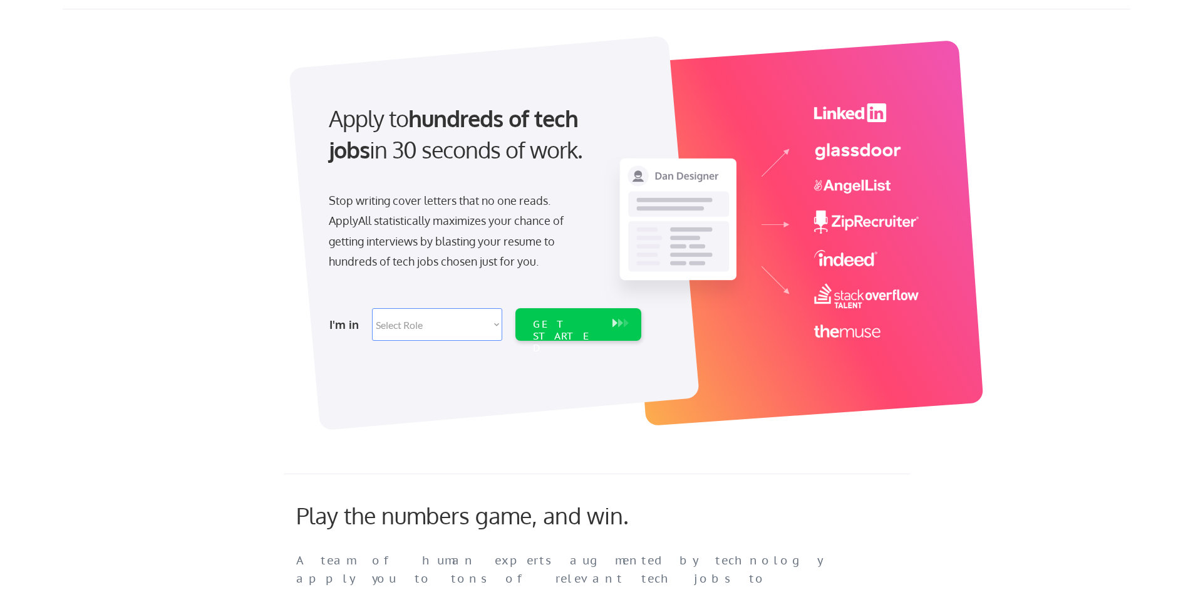
scroll to position [63, 0]
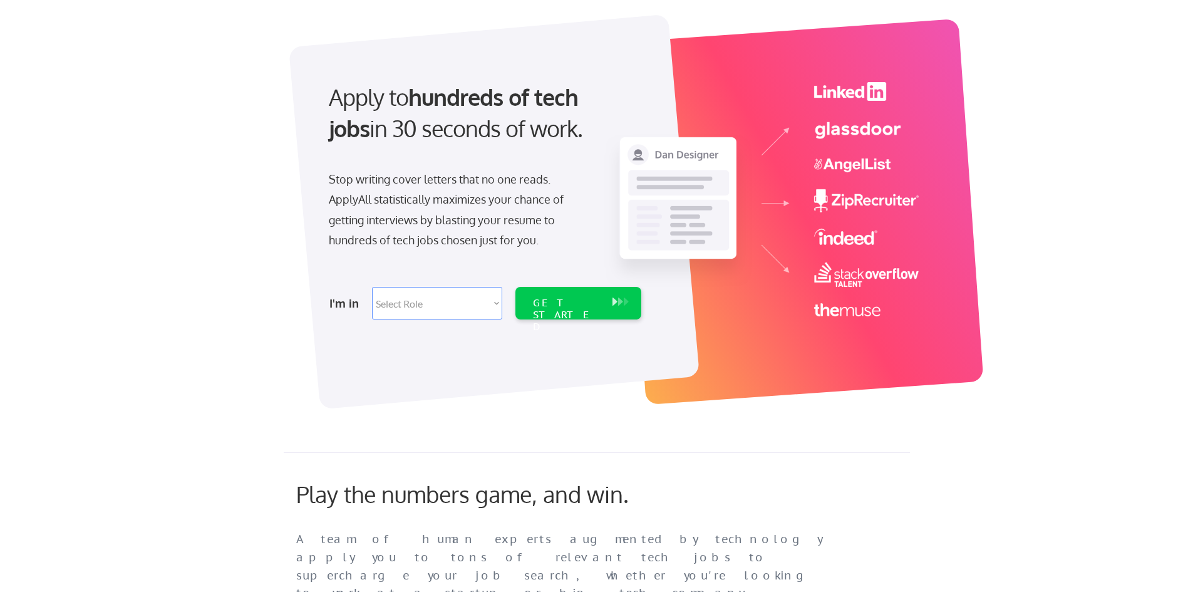
click at [445, 307] on select "Select Role Software Engineering Product Management Customer Success Sales UI/U…" at bounding box center [437, 303] width 130 height 33
select select ""sales""
click at [372, 287] on select "Select Role Software Engineering Product Management Customer Success Sales UI/U…" at bounding box center [437, 303] width 130 height 33
select select ""sales""
click at [562, 310] on div "GET STARTED" at bounding box center [567, 303] width 80 height 33
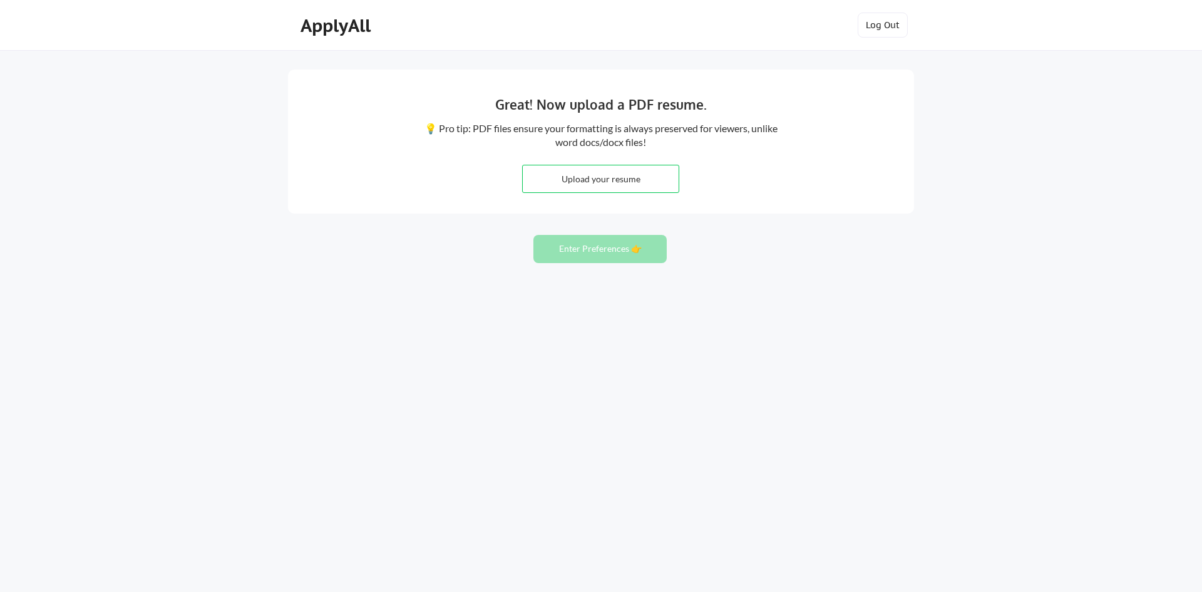
click at [614, 180] on input "file" at bounding box center [601, 178] width 156 height 27
type input "C:\fakepath\Hooke Resume.pdf"
click at [599, 255] on button "Enter Preferences 👉" at bounding box center [600, 249] width 133 height 28
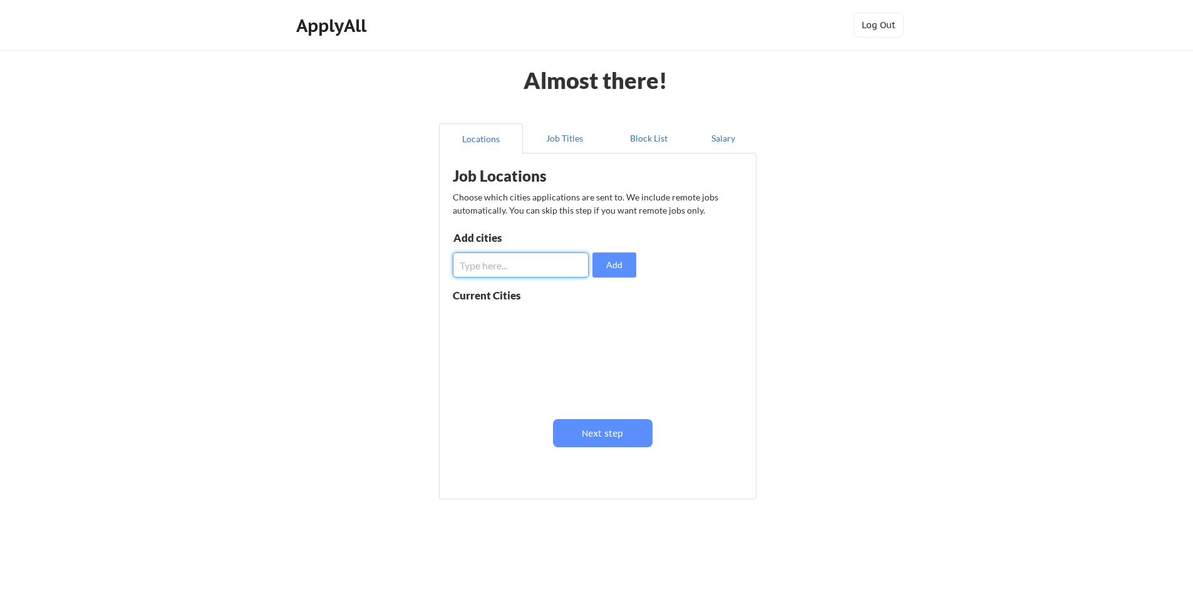
click at [502, 271] on input "input" at bounding box center [521, 264] width 136 height 25
type input "eagle mountain"
click at [629, 269] on button "Add" at bounding box center [614, 264] width 44 height 25
click at [520, 269] on input "input" at bounding box center [521, 264] width 136 height 25
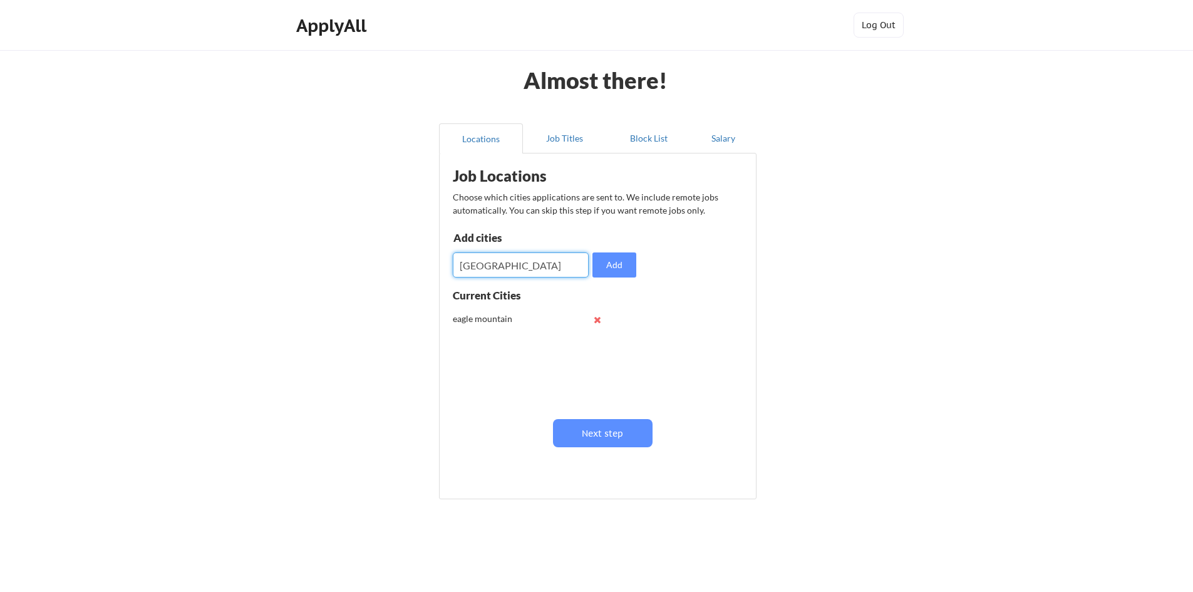
type input "salt lake city"
click at [637, 271] on div "Add cities Add" at bounding box center [546, 254] width 187 height 45
click at [628, 269] on button "Add" at bounding box center [614, 264] width 44 height 25
click at [489, 264] on input "input" at bounding box center [521, 264] width 136 height 25
type input "lehi"
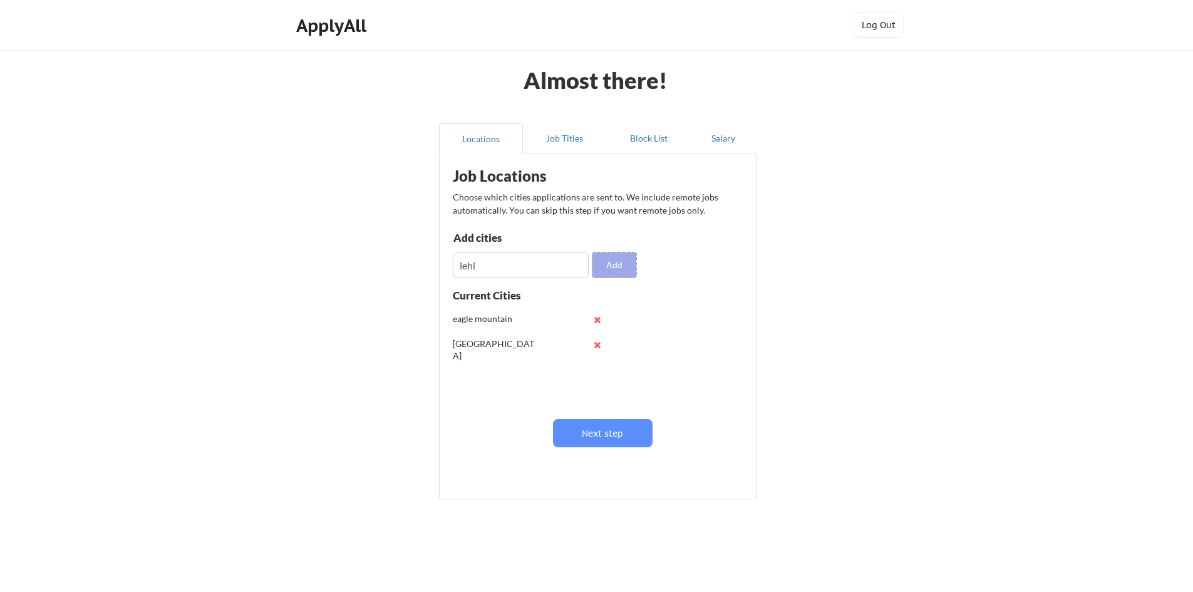
click at [625, 267] on button "Add" at bounding box center [614, 264] width 44 height 25
click at [505, 269] on input "input" at bounding box center [521, 264] width 136 height 25
type input "sandy"
click at [616, 262] on button "Add" at bounding box center [614, 264] width 44 height 25
click at [505, 267] on input "input" at bounding box center [521, 264] width 136 height 25
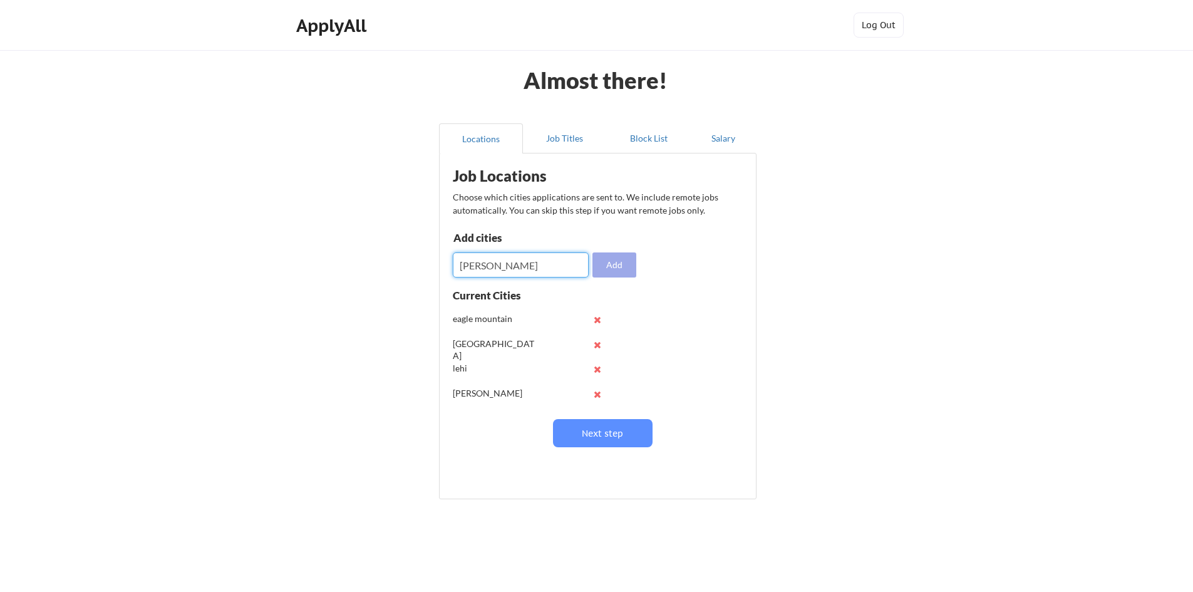
type input "draper"
click at [618, 269] on button "Add" at bounding box center [614, 264] width 44 height 25
click at [526, 268] on input "input" at bounding box center [521, 264] width 136 height 25
type input "american fork"
click at [612, 268] on button "Add" at bounding box center [614, 264] width 44 height 25
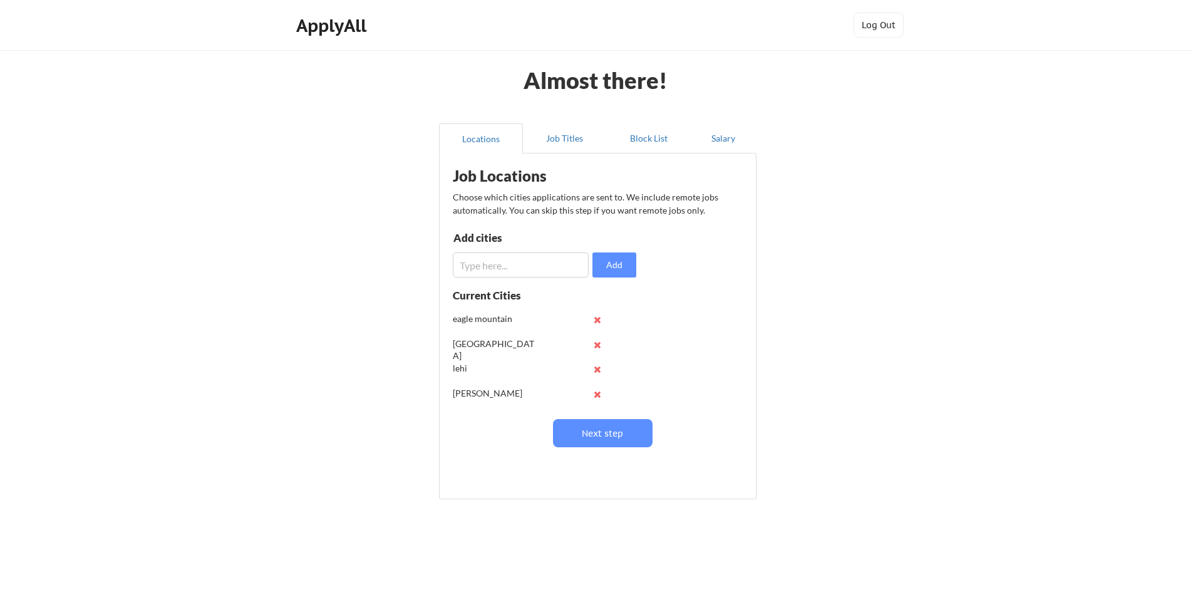
click at [517, 263] on input "input" at bounding box center [521, 264] width 136 height 25
type input "bluffdale"
click at [631, 264] on button "Add" at bounding box center [614, 264] width 44 height 25
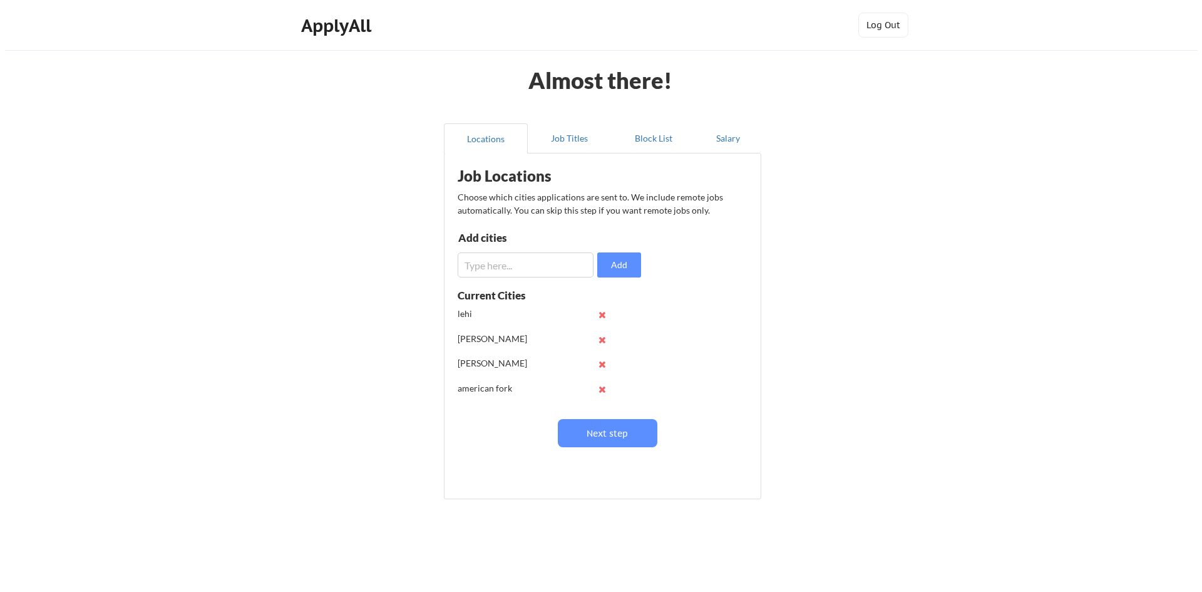
scroll to position [75, 0]
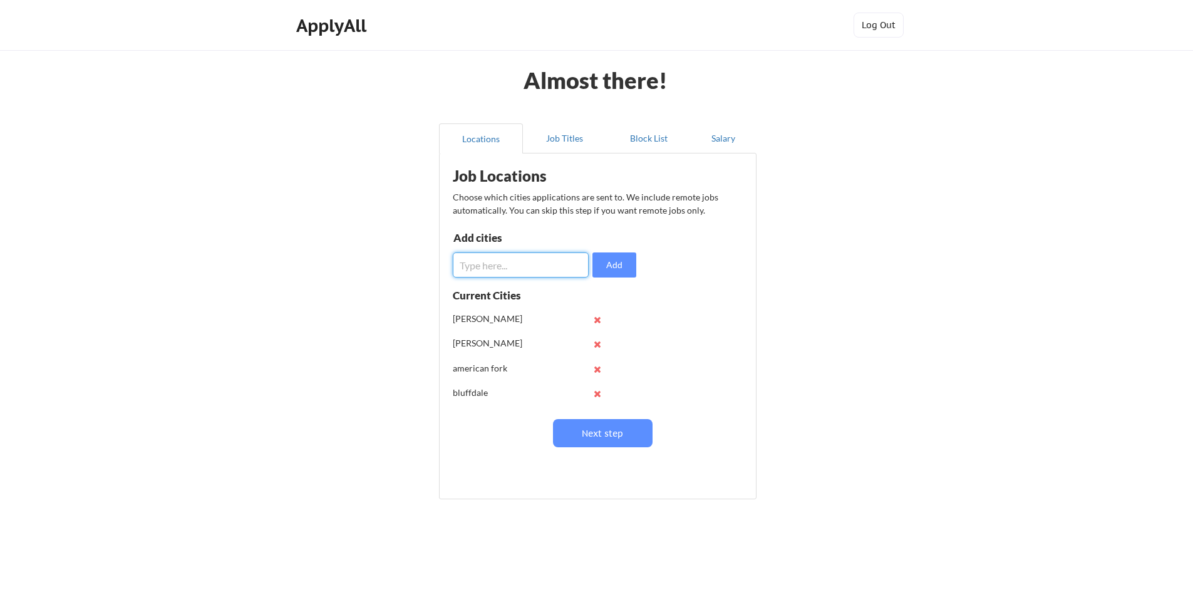
click at [499, 267] on input "input" at bounding box center [521, 264] width 136 height 25
type input "provo"
click at [613, 265] on button "Add" at bounding box center [614, 264] width 44 height 25
click at [484, 268] on input "input" at bounding box center [521, 264] width 136 height 25
type input "saratoga springs"
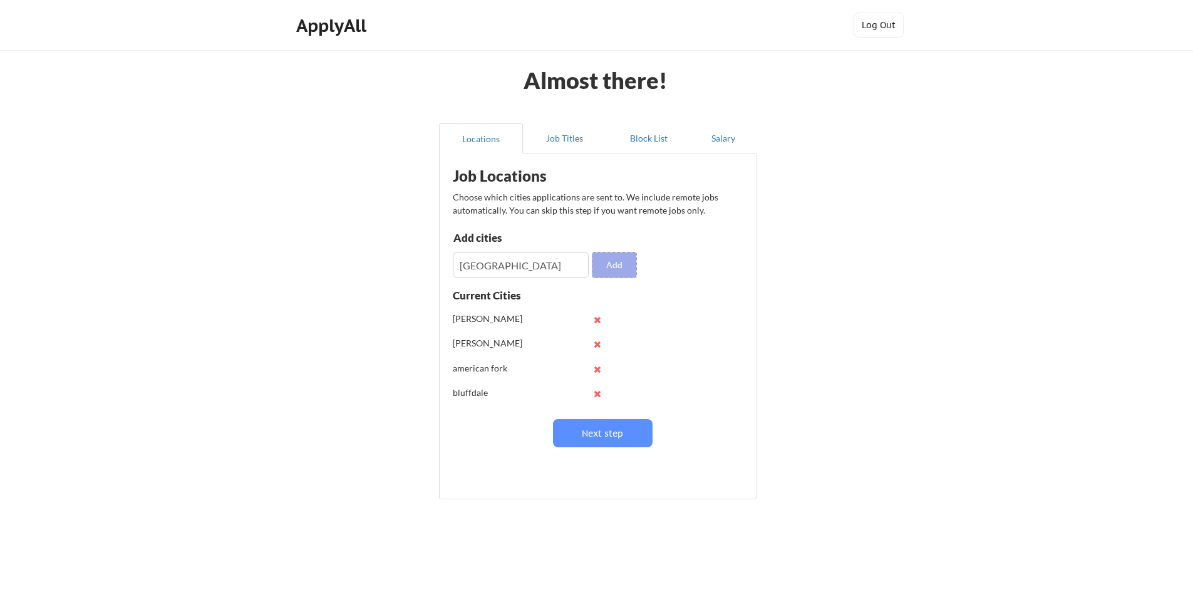
click at [618, 269] on button "Add" at bounding box center [614, 264] width 44 height 25
click at [537, 269] on input "input" at bounding box center [521, 264] width 136 height 25
type input "south jordan"
click at [618, 267] on button "Add" at bounding box center [614, 264] width 44 height 25
click at [530, 271] on input "input" at bounding box center [521, 264] width 136 height 25
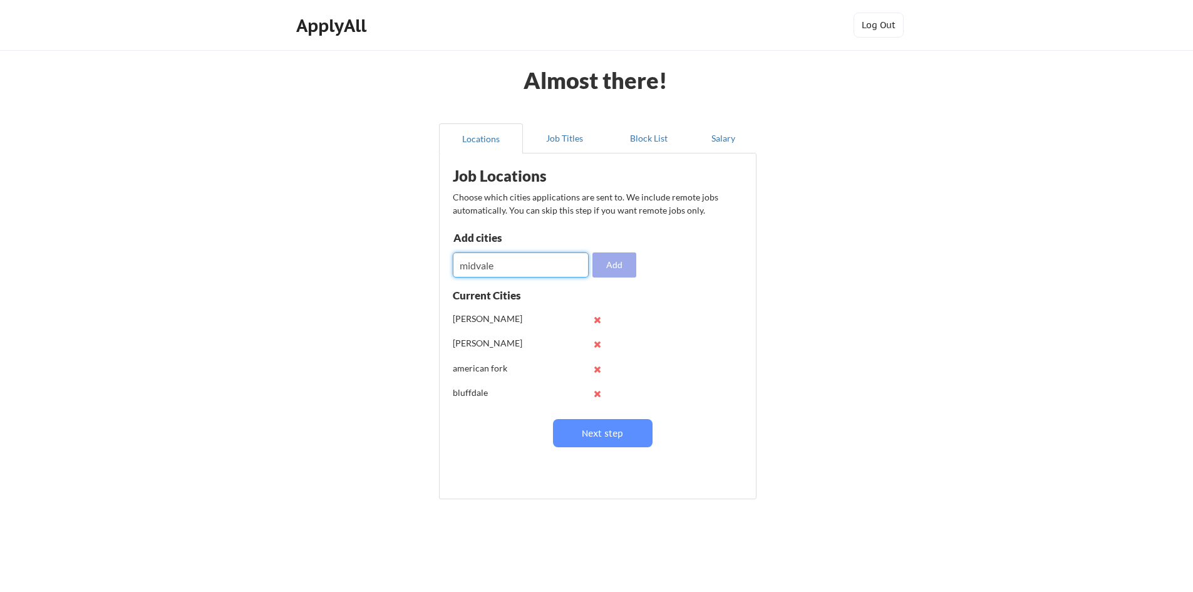
type input "midvale"
click at [623, 267] on button "Add" at bounding box center [614, 264] width 44 height 25
click at [513, 271] on input "input" at bounding box center [521, 264] width 136 height 25
type input "riverton"
click at [612, 262] on button "Add" at bounding box center [614, 264] width 44 height 25
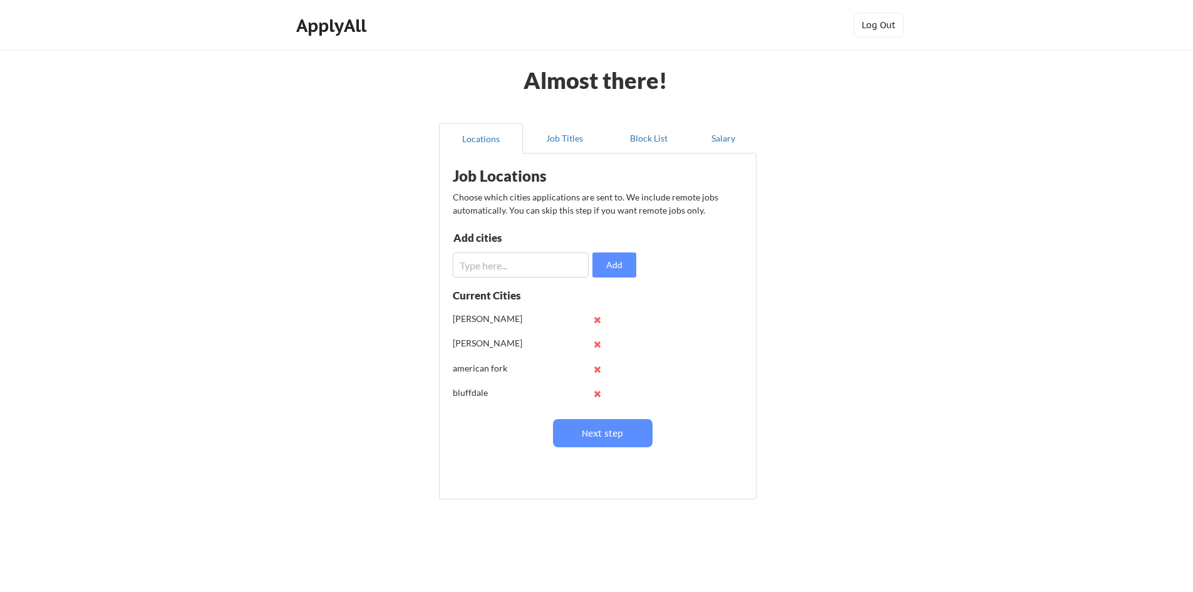
click at [543, 266] on input "input" at bounding box center [521, 264] width 136 height 25
type input "pleasant grove"
drag, startPoint x: 623, startPoint y: 266, endPoint x: 609, endPoint y: 271, distance: 14.7
click at [623, 266] on button "Add" at bounding box center [614, 264] width 44 height 25
click at [602, 435] on button "Next step" at bounding box center [603, 433] width 100 height 28
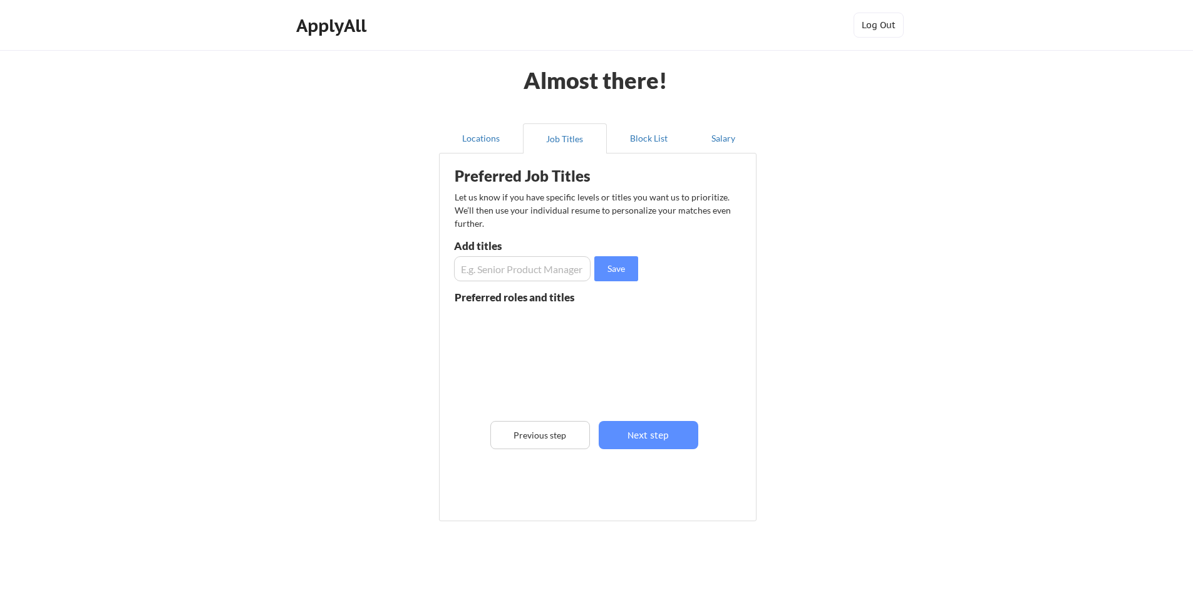
click at [510, 267] on input "input" at bounding box center [522, 268] width 137 height 25
type input "program manager"
click at [621, 272] on button "Save" at bounding box center [616, 268] width 44 height 25
click at [539, 271] on input "input" at bounding box center [522, 268] width 137 height 25
type input "project manager"
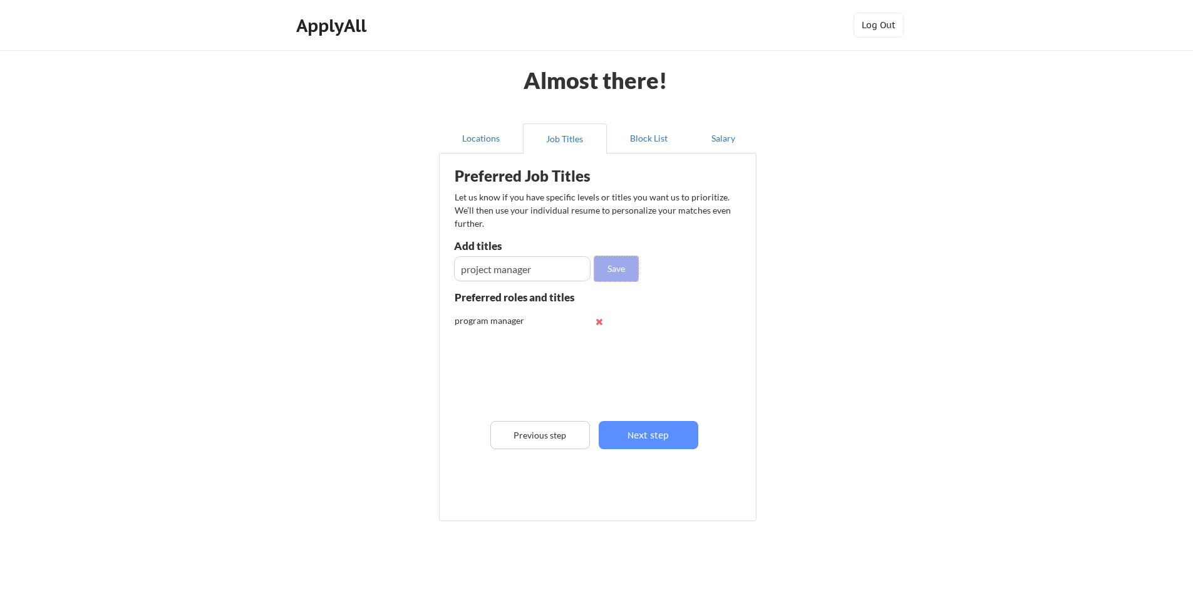
click at [615, 270] on button "Save" at bounding box center [616, 268] width 44 height 25
click at [531, 269] on input "input" at bounding box center [522, 268] width 137 height 25
type input "account manager"
click at [621, 272] on button "Save" at bounding box center [616, 268] width 44 height 25
click at [520, 272] on input "input" at bounding box center [522, 268] width 137 height 25
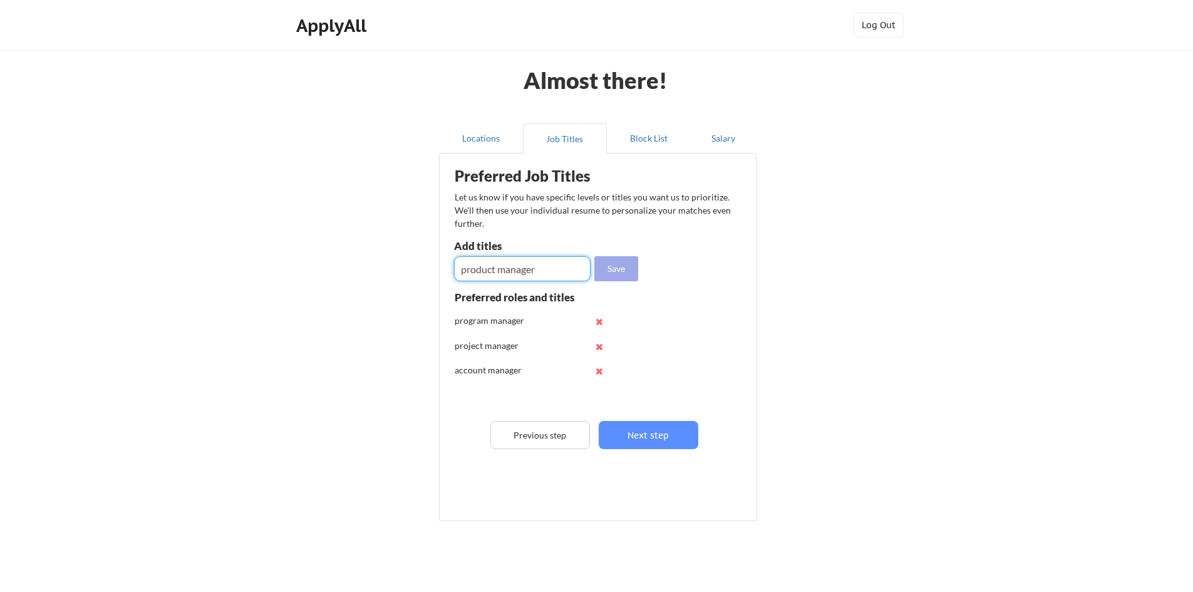
type input "product manager"
click at [610, 266] on button "Save" at bounding box center [616, 268] width 44 height 25
click at [536, 277] on input "input" at bounding box center [522, 268] width 137 height 25
type input "operations manager"
click at [615, 270] on button "Save" at bounding box center [616, 268] width 44 height 25
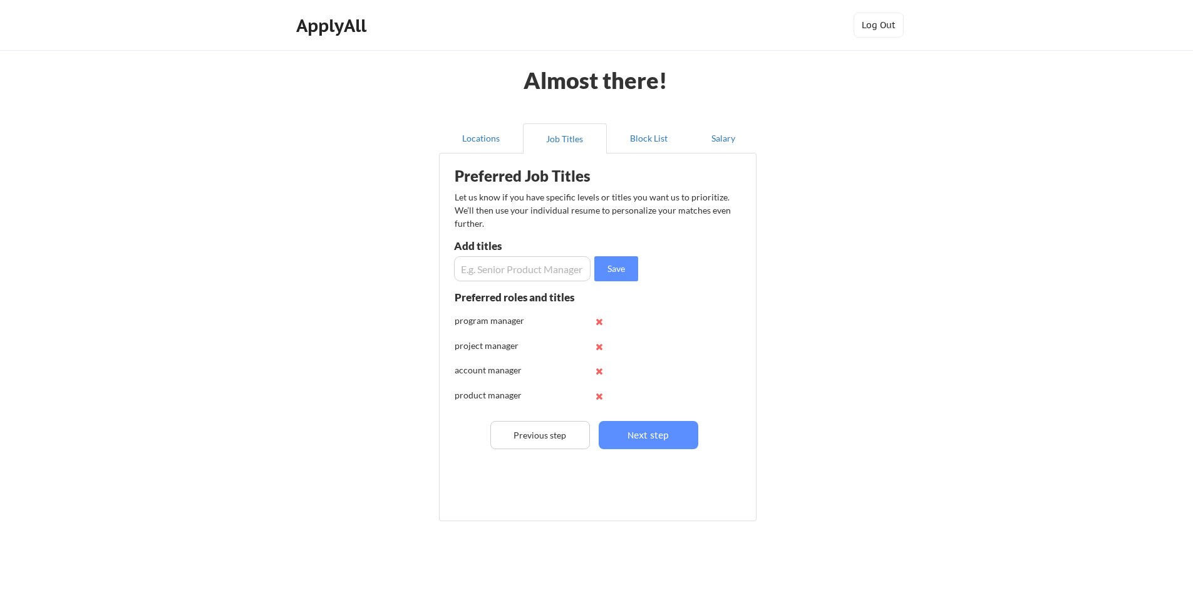
click at [546, 271] on input "input" at bounding box center [522, 268] width 137 height 25
type input "customer success manager"
click at [616, 269] on button "Save" at bounding box center [616, 268] width 44 height 25
click at [481, 272] on input "input" at bounding box center [522, 268] width 137 height 25
type input "manager"
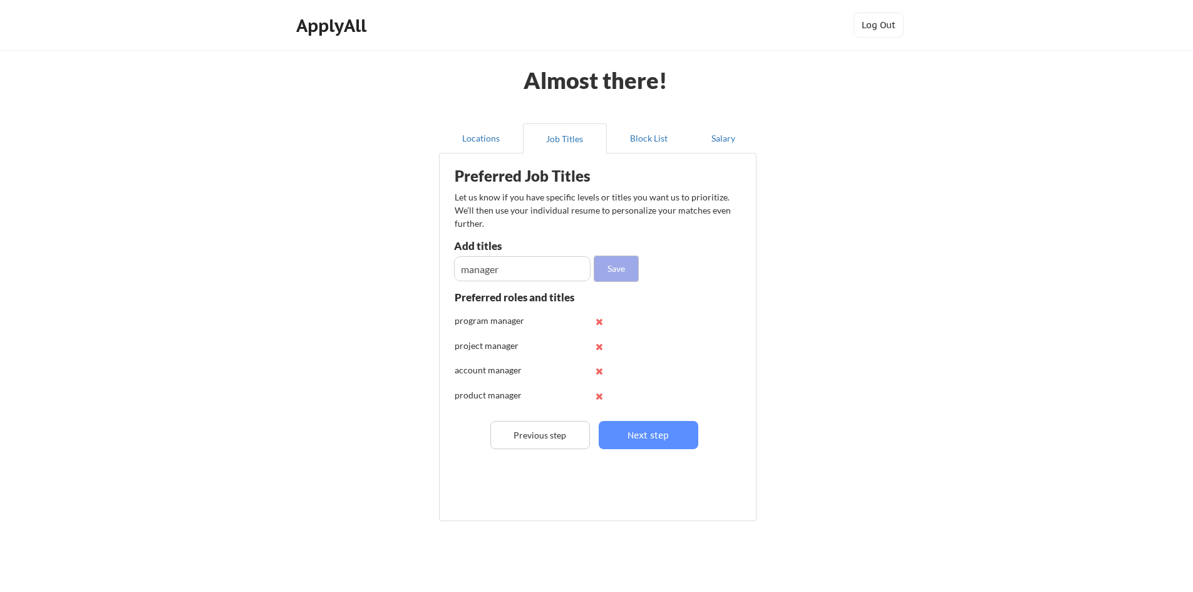
click at [627, 266] on button "Save" at bounding box center [616, 268] width 44 height 25
click at [636, 434] on button "Next step" at bounding box center [649, 435] width 100 height 28
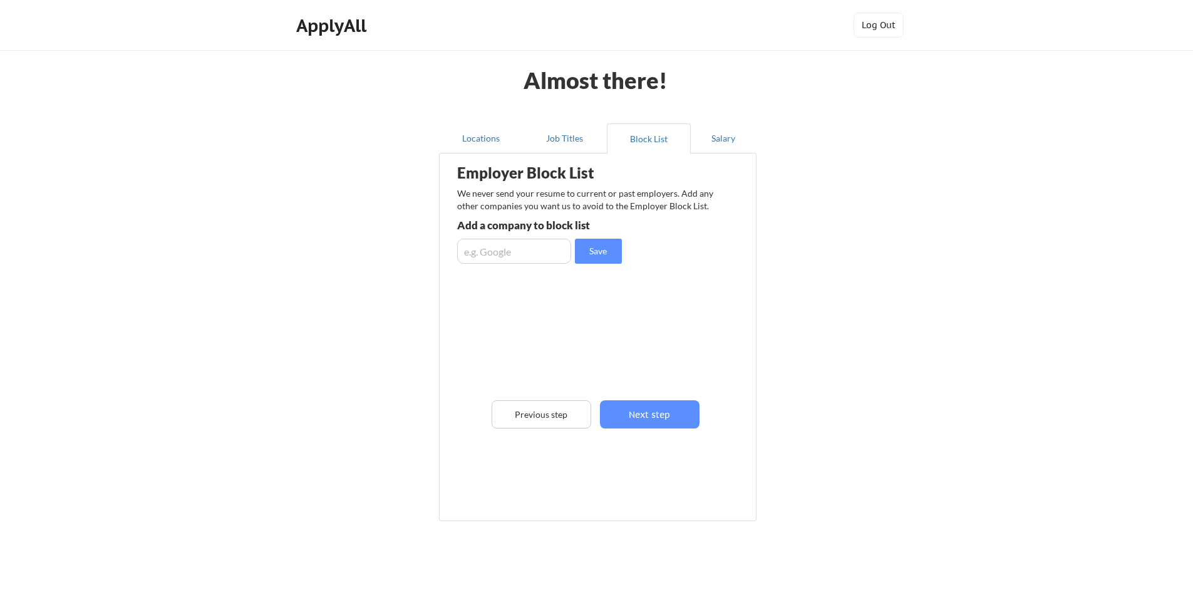
click at [509, 254] on input "input" at bounding box center [514, 251] width 114 height 25
type input "spectrum plastics"
click at [601, 256] on button "Save" at bounding box center [598, 251] width 47 height 25
click at [525, 254] on input "input" at bounding box center [514, 251] width 114 height 25
type input "dupont"
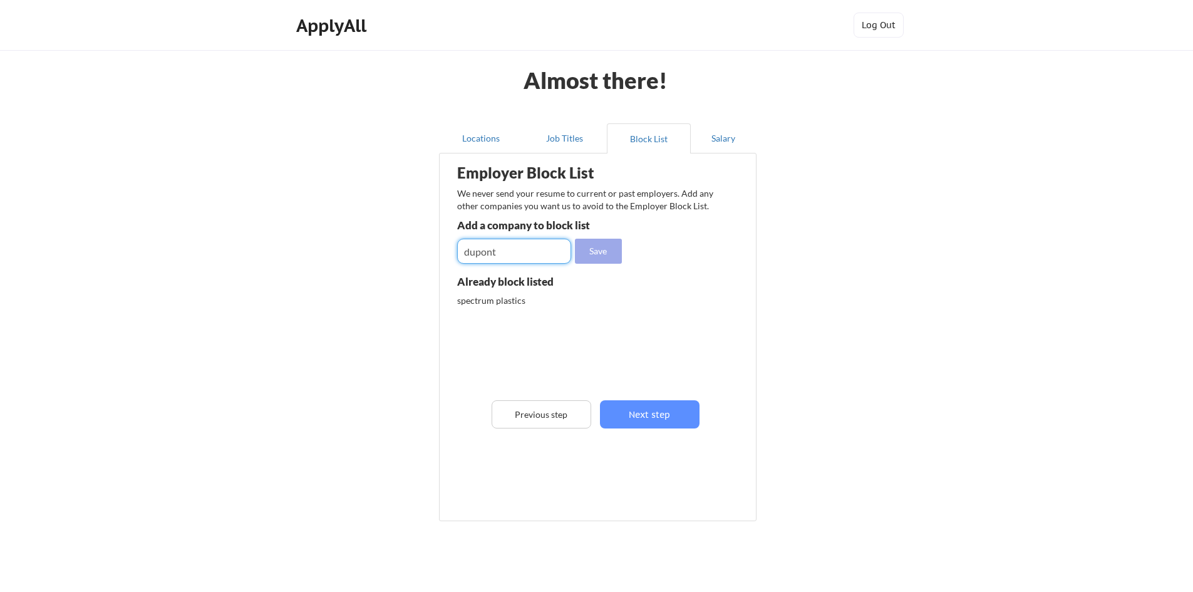
click at [602, 255] on button "Save" at bounding box center [598, 251] width 47 height 25
click at [530, 251] on input "input" at bounding box center [514, 251] width 114 height 25
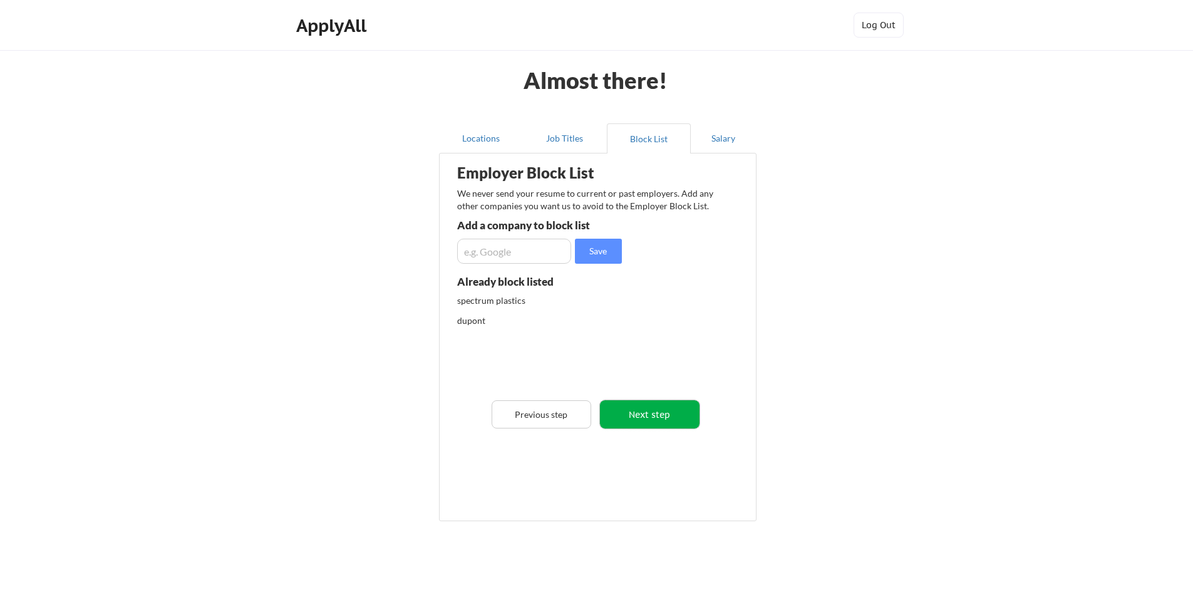
click at [641, 419] on button "Next step" at bounding box center [650, 414] width 100 height 28
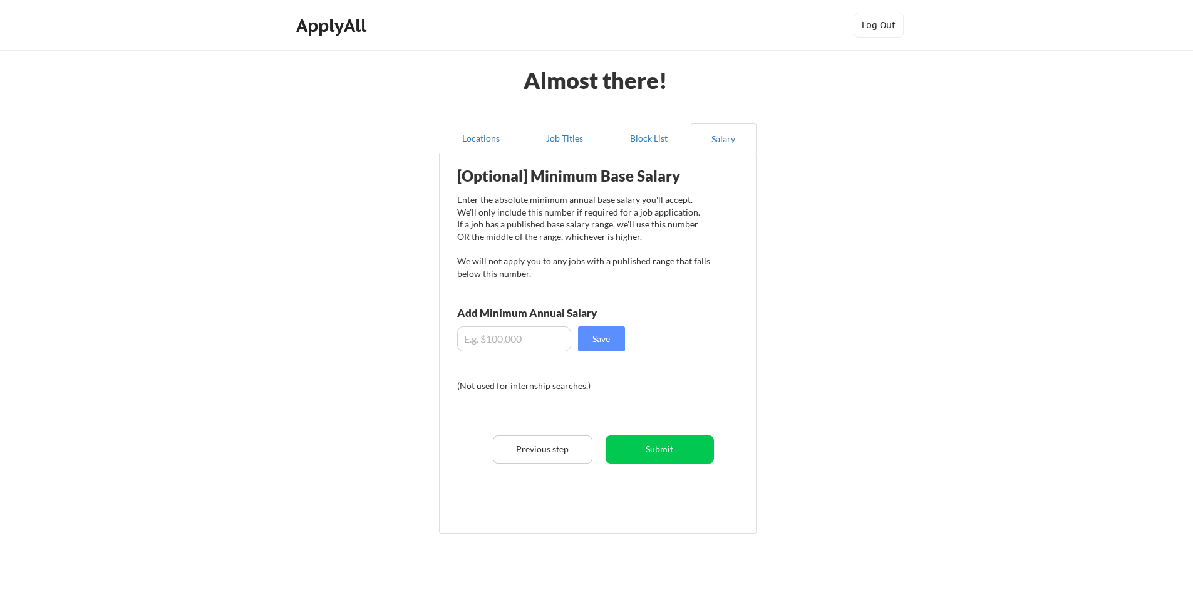
click at [509, 341] on input "input" at bounding box center [514, 338] width 114 height 25
click at [651, 450] on button "Submit" at bounding box center [660, 449] width 108 height 28
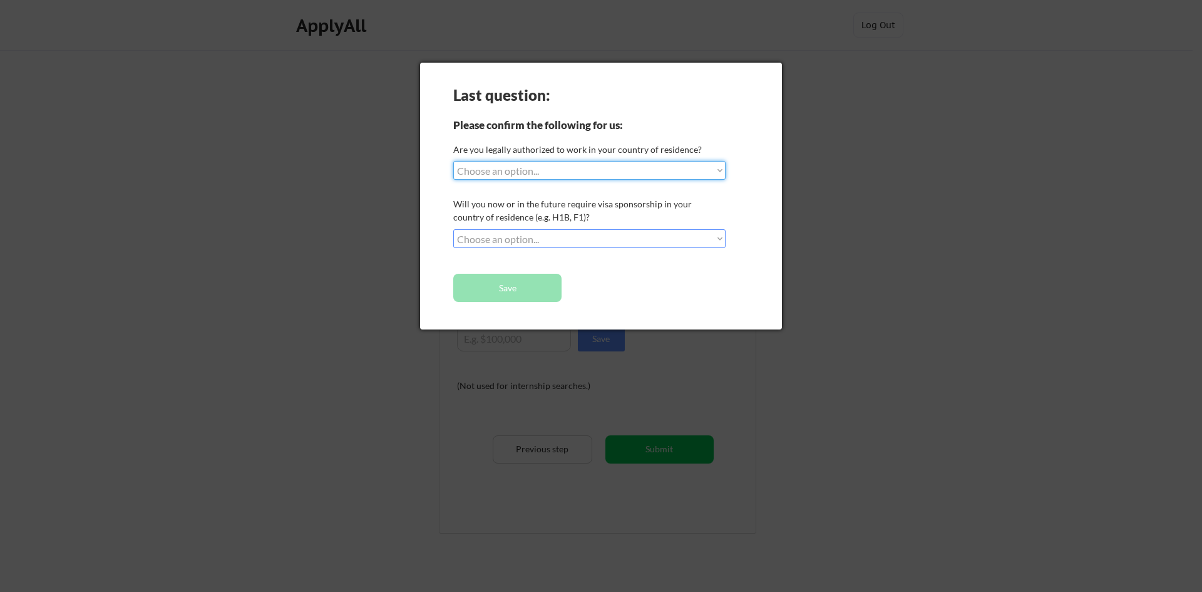
click at [640, 173] on select "Choose an option... Yes, I am a US Citizen Yes, I am a Canadian Citizen Yes, I …" at bounding box center [589, 170] width 272 height 19
select select ""yes__i_am_a_us_citizen""
click at [453, 161] on select "Choose an option... Yes, I am a US Citizen Yes, I am a Canadian Citizen Yes, I …" at bounding box center [589, 170] width 272 height 19
click at [597, 245] on select "Choose an option... No, I will not need sponsorship Yes, I will need sponsorship" at bounding box center [589, 238] width 272 height 19
select select ""no__i_will_not_need_sponsorship""
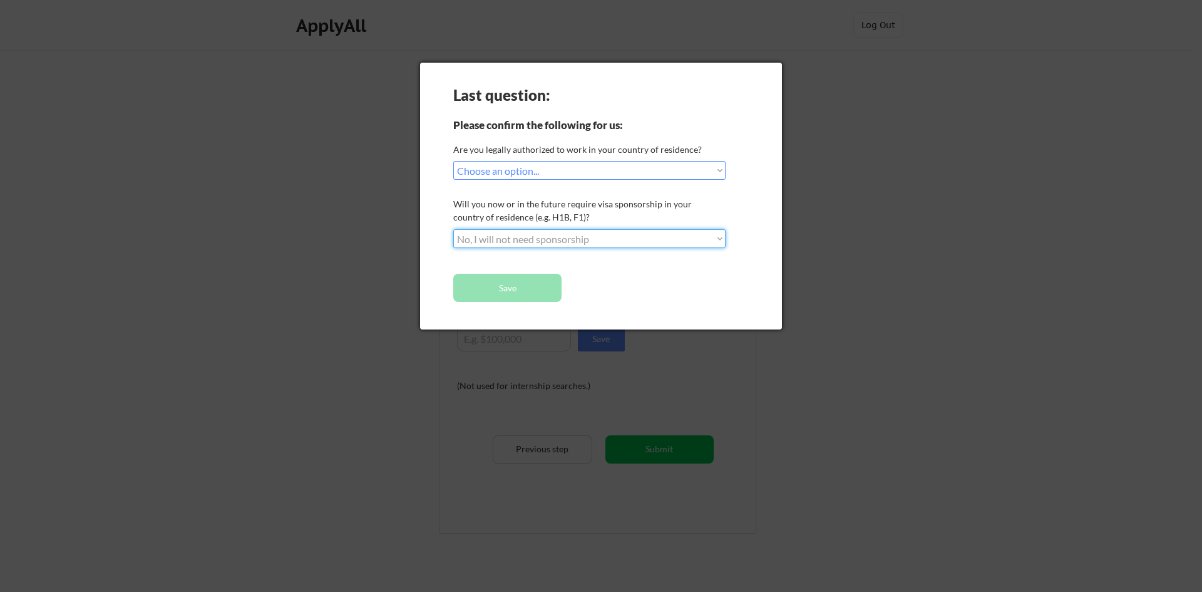
click at [453, 229] on select "Choose an option... No, I will not need sponsorship Yes, I will need sponsorship" at bounding box center [589, 238] width 272 height 19
click at [549, 291] on button "Save" at bounding box center [507, 288] width 108 height 28
